Goal: Task Accomplishment & Management: Complete application form

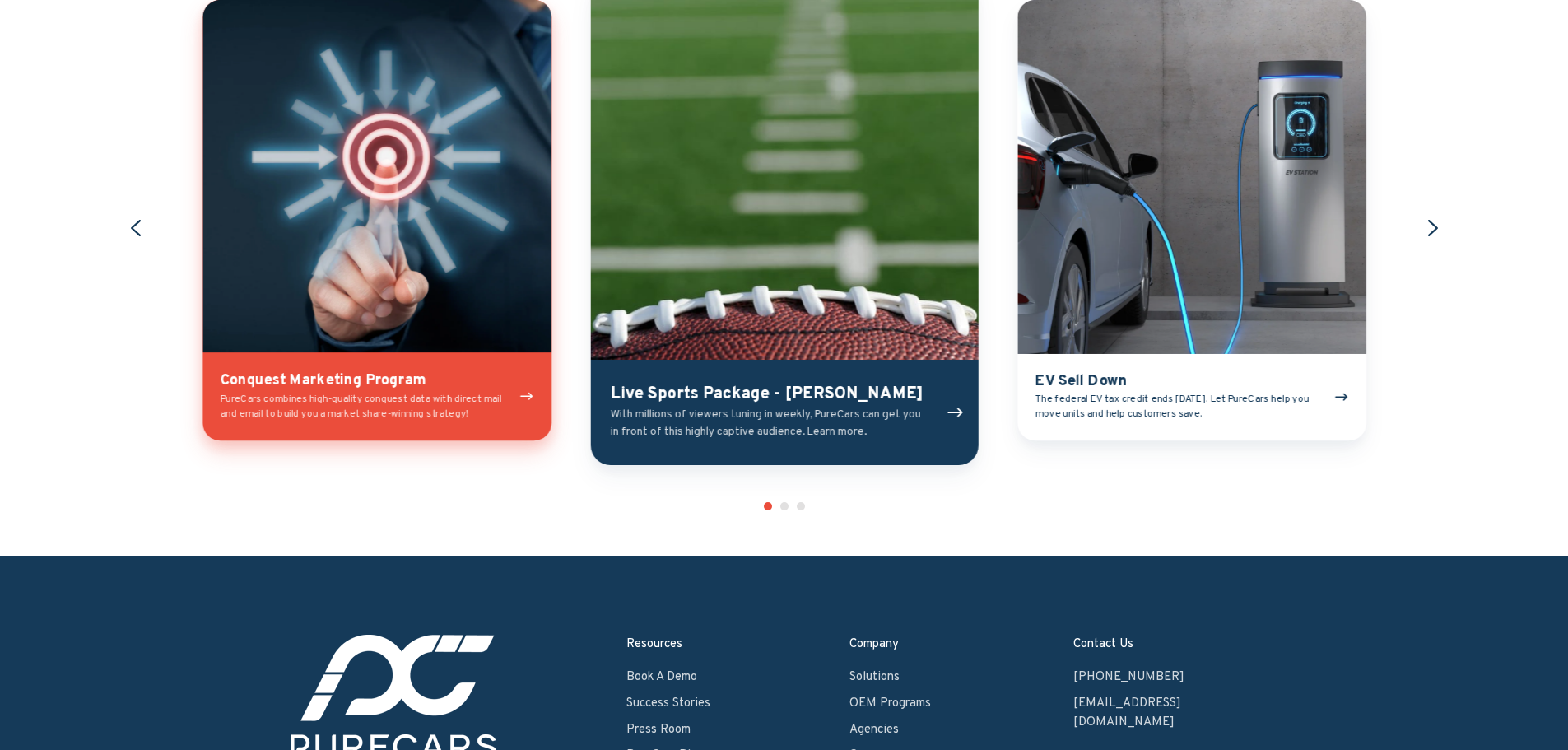
scroll to position [1976, 0]
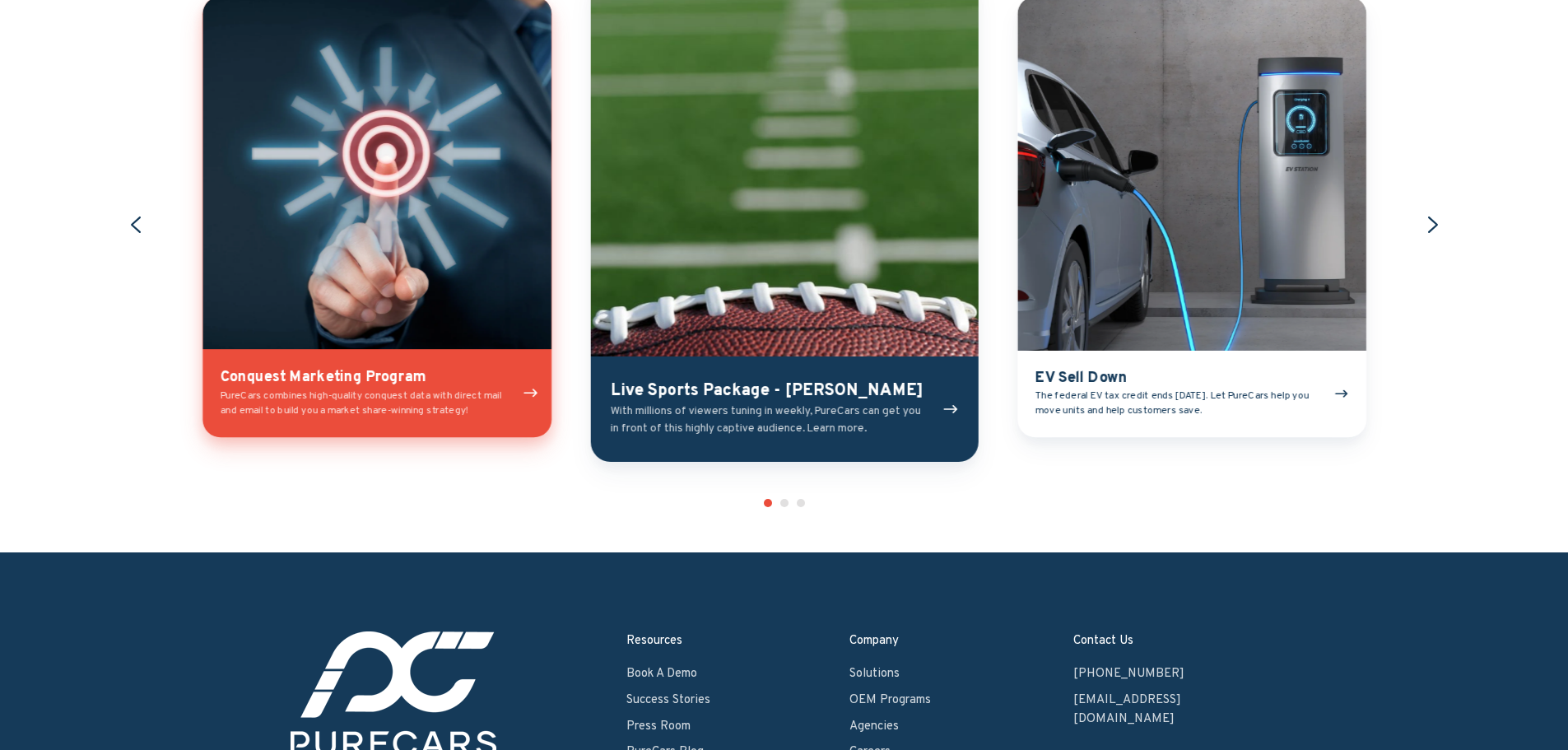
click at [338, 404] on link "Conquest Marketing Program" at bounding box center [377, 217] width 349 height 442
click at [736, 250] on link "Live Sports Package - [PERSON_NAME]" at bounding box center [784, 217] width 387 height 490
click at [1089, 214] on link "EV Sell Down" at bounding box center [1190, 217] width 349 height 442
click at [1436, 218] on icon "Next slide" at bounding box center [1434, 226] width 23 height 23
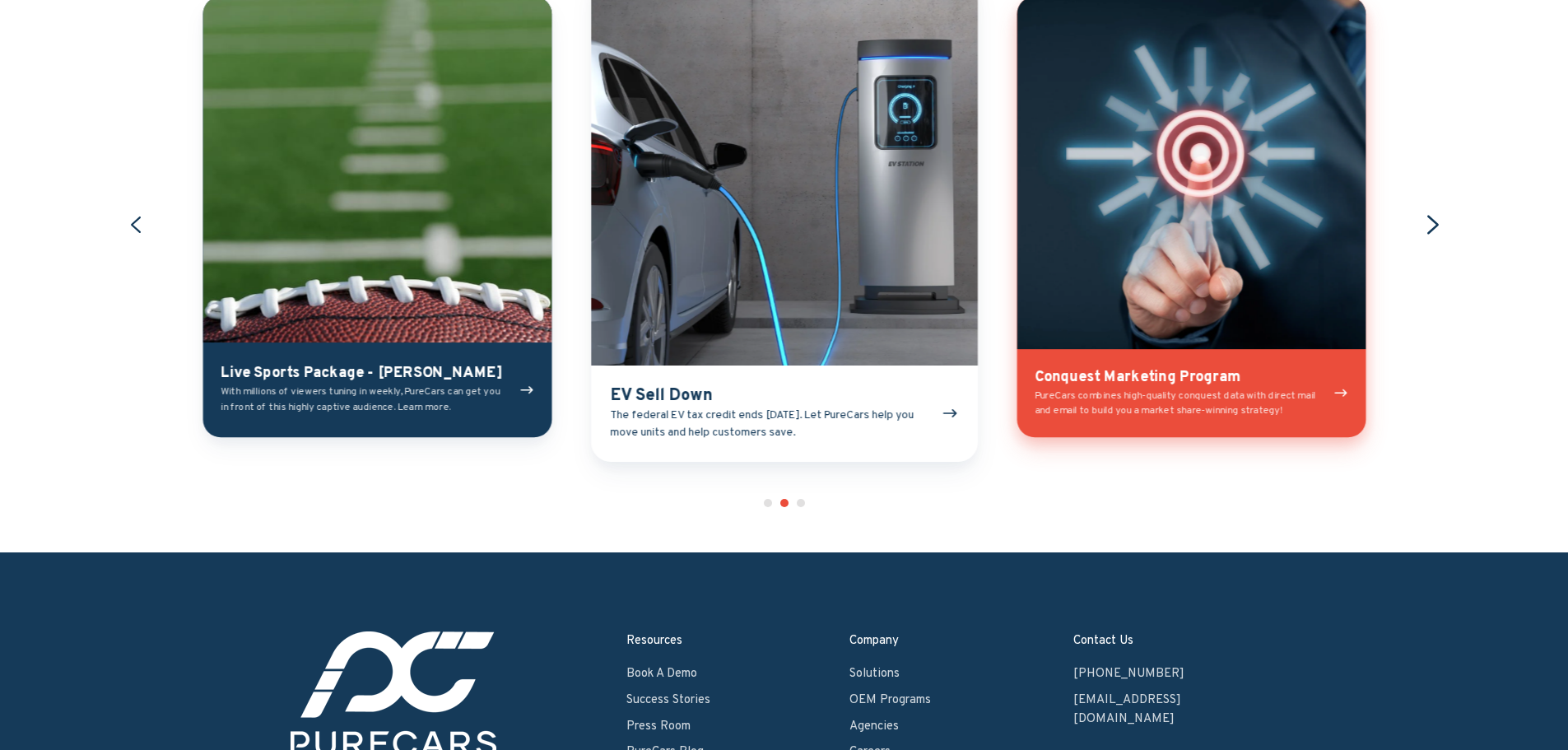
click at [1436, 218] on icon "Next slide" at bounding box center [1434, 226] width 23 height 23
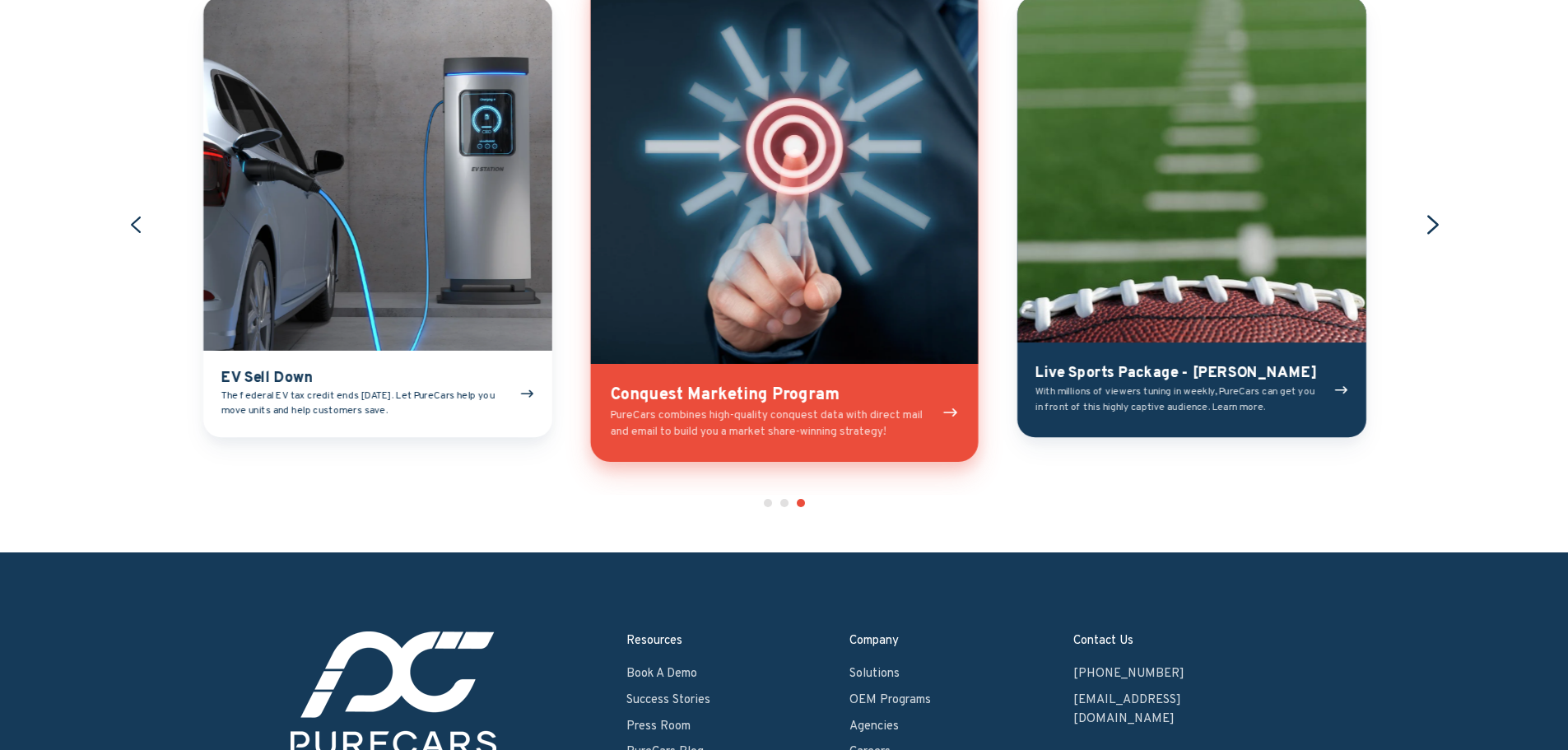
click at [1436, 218] on icon "Go to first slide" at bounding box center [1434, 226] width 23 height 23
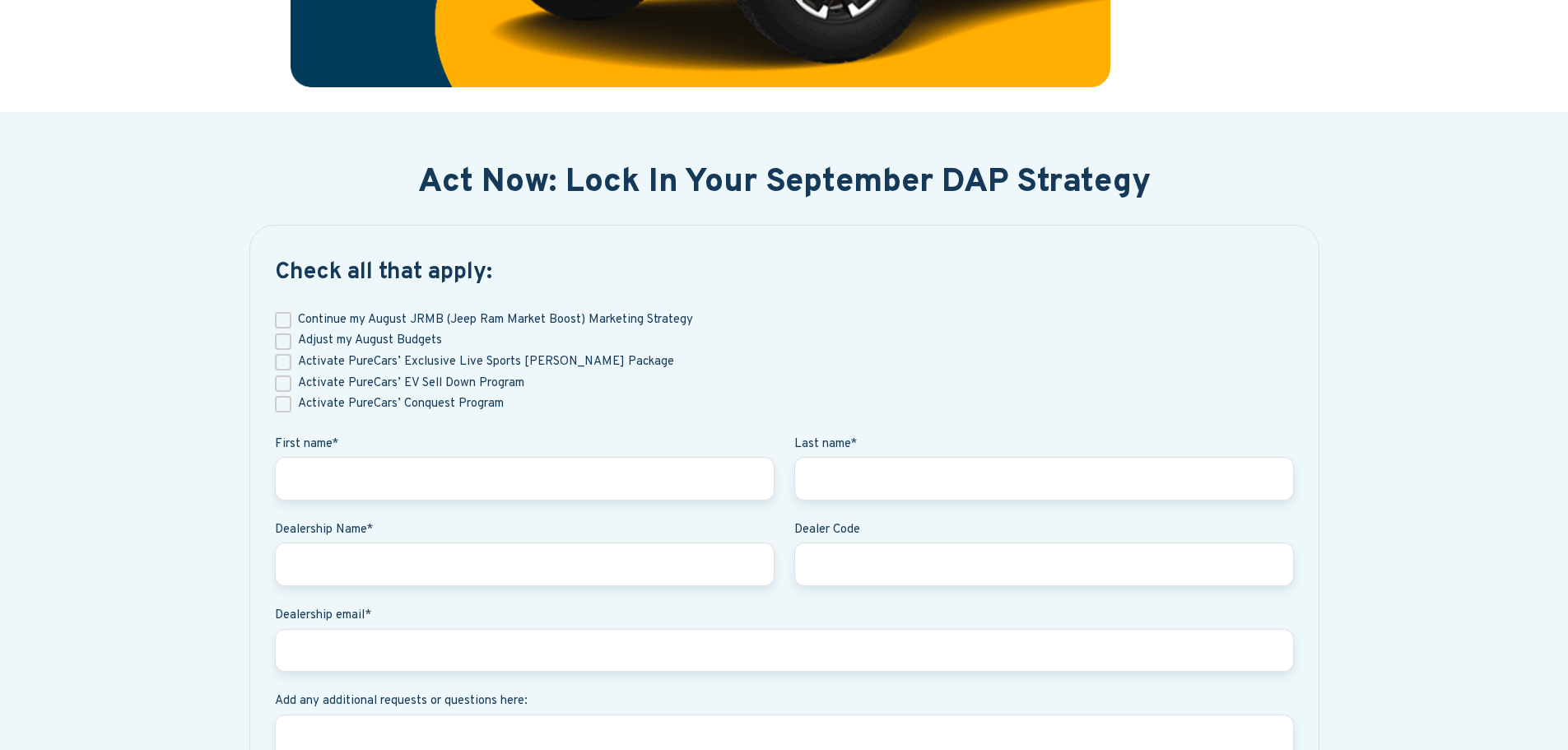
scroll to position [659, 0]
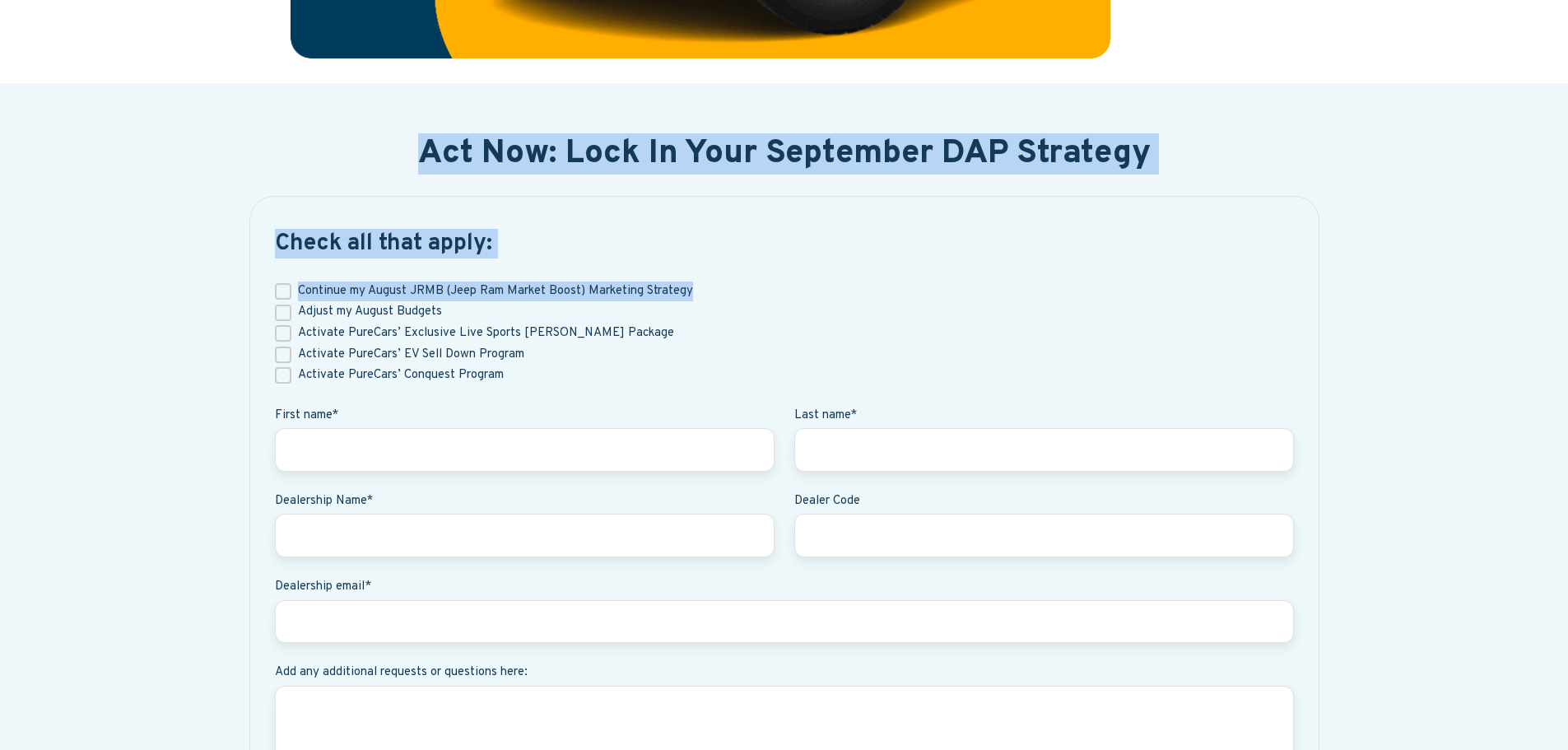
drag, startPoint x: 233, startPoint y: 96, endPoint x: 1378, endPoint y: 277, distance: 1159.2
click at [1378, 277] on div "Act Now: Lock In Your September DAP Strategy Check all that apply: Continue my …" at bounding box center [784, 534] width 1568 height 902
click at [766, 281] on fieldset "Continue my August JRMB (Jeep Ram Market Boost) Marketing Strategy Adjust my Au…" at bounding box center [784, 342] width 1019 height 127
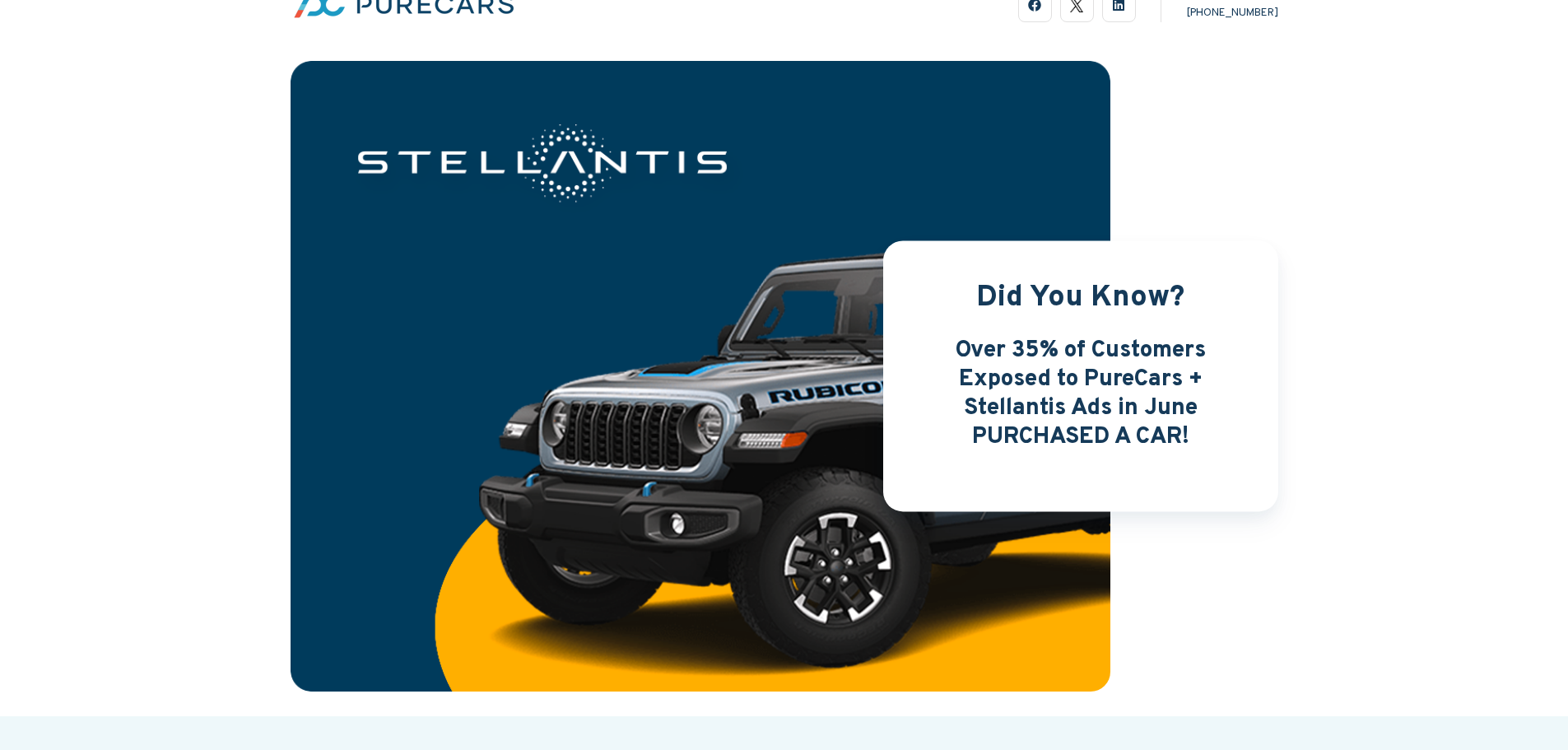
scroll to position [0, 0]
